Goal: Task Accomplishment & Management: Complete application form

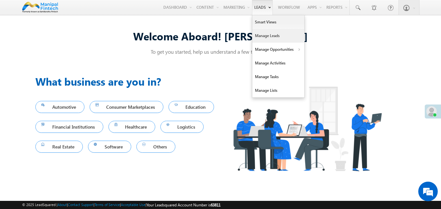
click at [262, 37] on link "Manage Leads" at bounding box center [279, 36] width 52 height 14
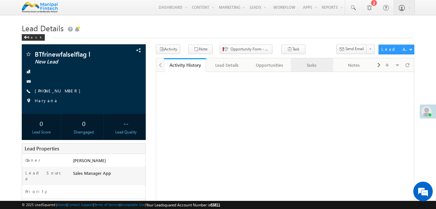
click at [309, 69] on div "Tasks" at bounding box center [311, 65] width 31 height 8
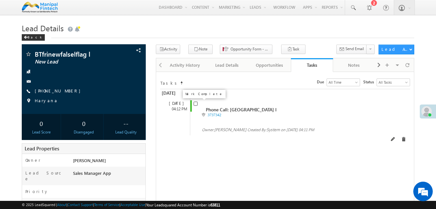
click at [195, 104] on input "checkbox" at bounding box center [196, 103] width 4 height 4
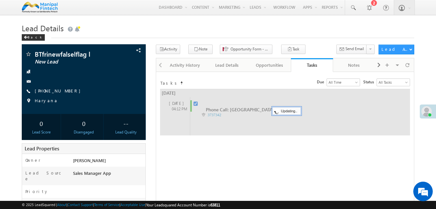
checkbox input "false"
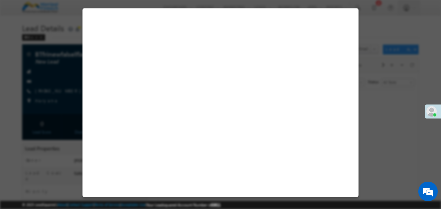
select select "Sales Manager App"
select select "Fresh Lead"
select select "Doorstep"
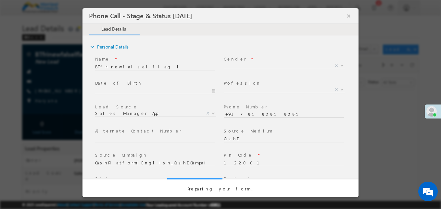
select select "Open"
select select "Fresh Lead"
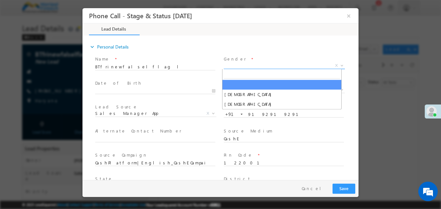
click at [244, 65] on span "X" at bounding box center [284, 65] width 121 height 6
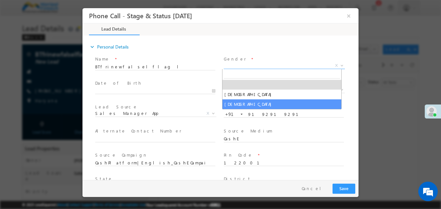
select select "Female"
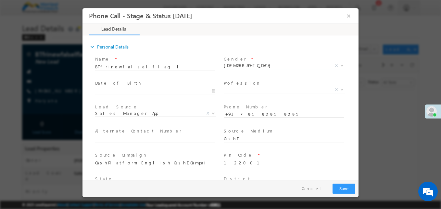
type input "09/26/25 4:23 PM"
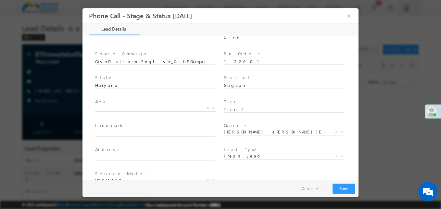
scroll to position [101, 0]
type input "0"
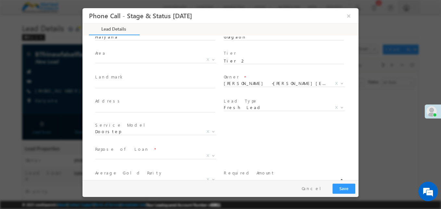
scroll to position [150, 0]
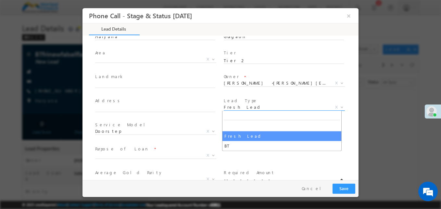
click at [235, 107] on span "Fresh Lead" at bounding box center [277, 107] width 106 height 6
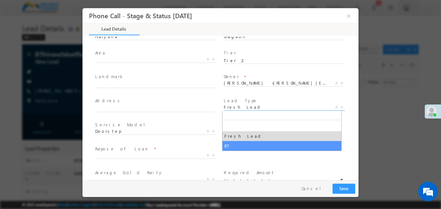
select select "BT"
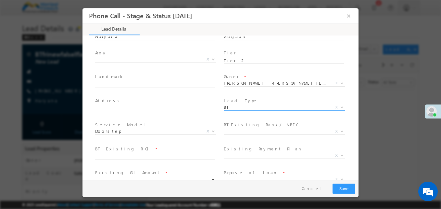
click at [159, 110] on input "text" at bounding box center [155, 108] width 120 height 6
type input "nbjbnj"
click at [135, 84] on input "text" at bounding box center [155, 85] width 120 height 6
type input "bbnb nb"
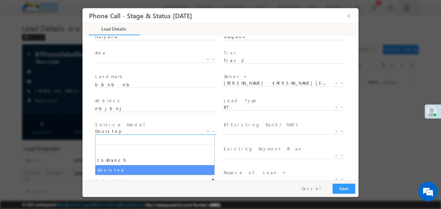
click at [138, 133] on span "Doorstep" at bounding box center [148, 131] width 106 height 6
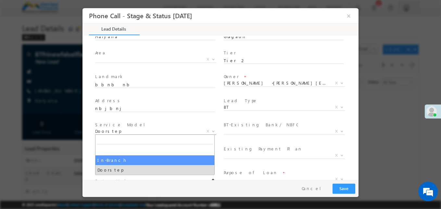
select select "In-Branch"
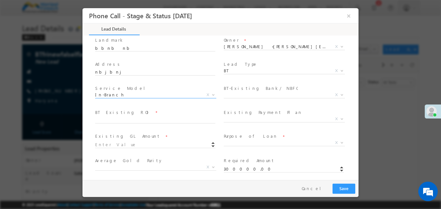
scroll to position [193, 0]
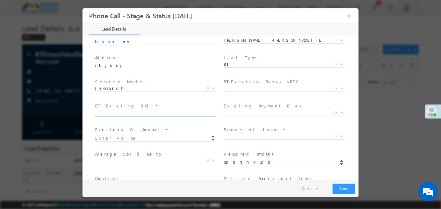
click at [100, 113] on input "text" at bounding box center [155, 113] width 120 height 6
type input "10"
click at [115, 138] on input at bounding box center [155, 138] width 120 height 6
type input "500000.00"
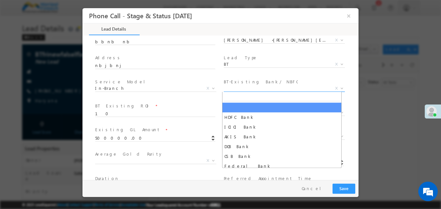
click at [248, 87] on span "X" at bounding box center [284, 88] width 121 height 6
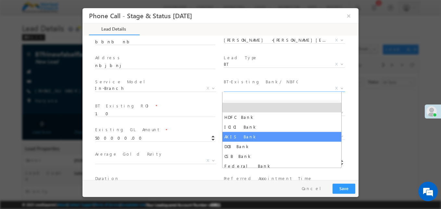
select select "AXIS Bank"
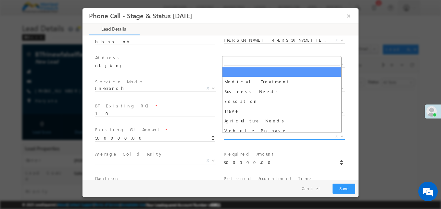
click at [246, 136] on span "X" at bounding box center [284, 136] width 121 height 6
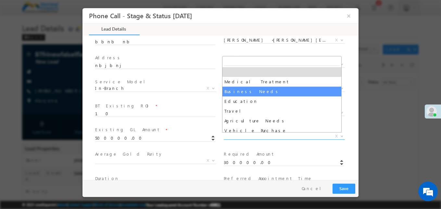
select select "Business Needs"
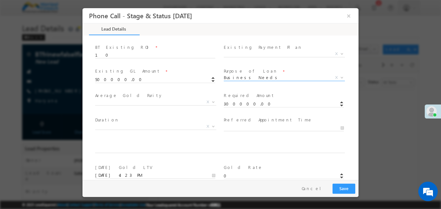
scroll to position [262, 0]
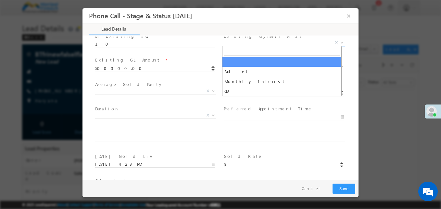
click at [252, 44] on span "X" at bounding box center [284, 43] width 121 height 6
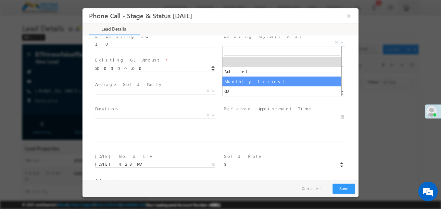
select select "Monthly Interest"
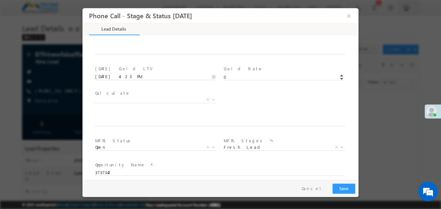
scroll to position [404, 0]
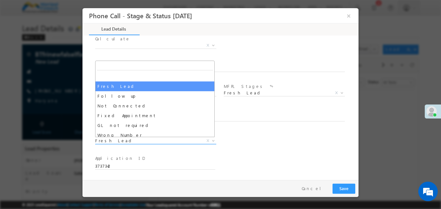
click at [154, 140] on span "Fresh Lead" at bounding box center [148, 140] width 106 height 6
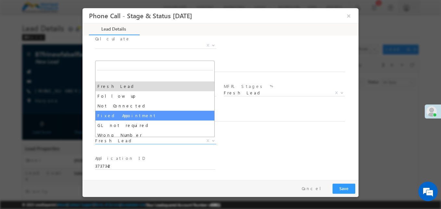
select select "Fixed Appointment"
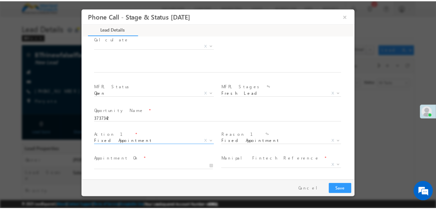
scroll to position [452, 0]
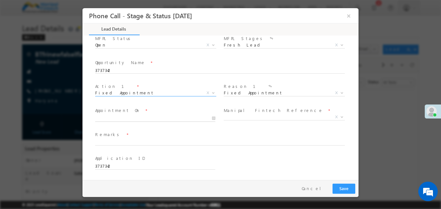
type input "09/26/25 4:24 PM"
type input "24"
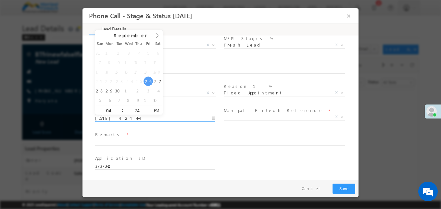
click at [129, 120] on input "09/26/25 4:24 PM" at bounding box center [155, 118] width 120 height 6
type input "09/26/25 5:24 PM"
type input "05"
click at [120, 108] on span at bounding box center [120, 107] width 5 height 5
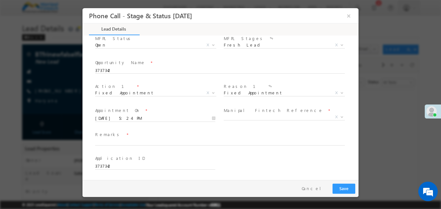
click at [168, 135] on span "Remarks *" at bounding box center [216, 134] width 243 height 7
click at [157, 141] on input "text" at bounding box center [220, 142] width 250 height 6
type input "knknk"
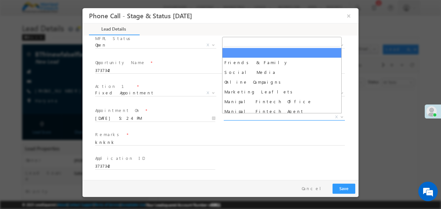
click at [254, 119] on span "X" at bounding box center [284, 117] width 121 height 6
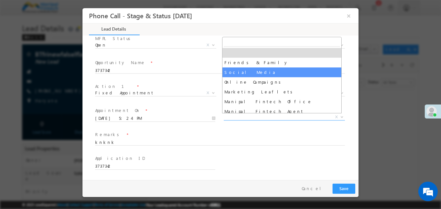
select select "Social Media"
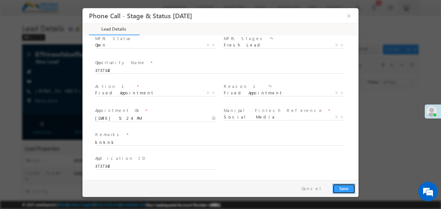
click at [337, 188] on button "Save" at bounding box center [344, 188] width 23 height 10
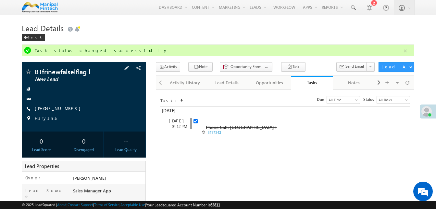
drag, startPoint x: 76, startPoint y: 111, endPoint x: 67, endPoint y: 107, distance: 10.8
click at [67, 107] on div "[PHONE_NUMBER]" at bounding box center [84, 108] width 118 height 6
copy div "[PHONE_NUMBER]"
click at [409, 82] on span at bounding box center [408, 82] width 4 height 11
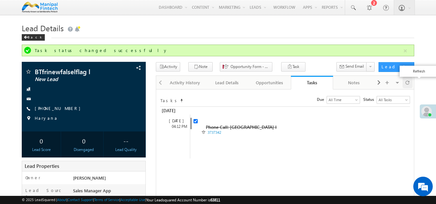
click at [409, 82] on span at bounding box center [408, 82] width 4 height 11
